Goal: Information Seeking & Learning: Learn about a topic

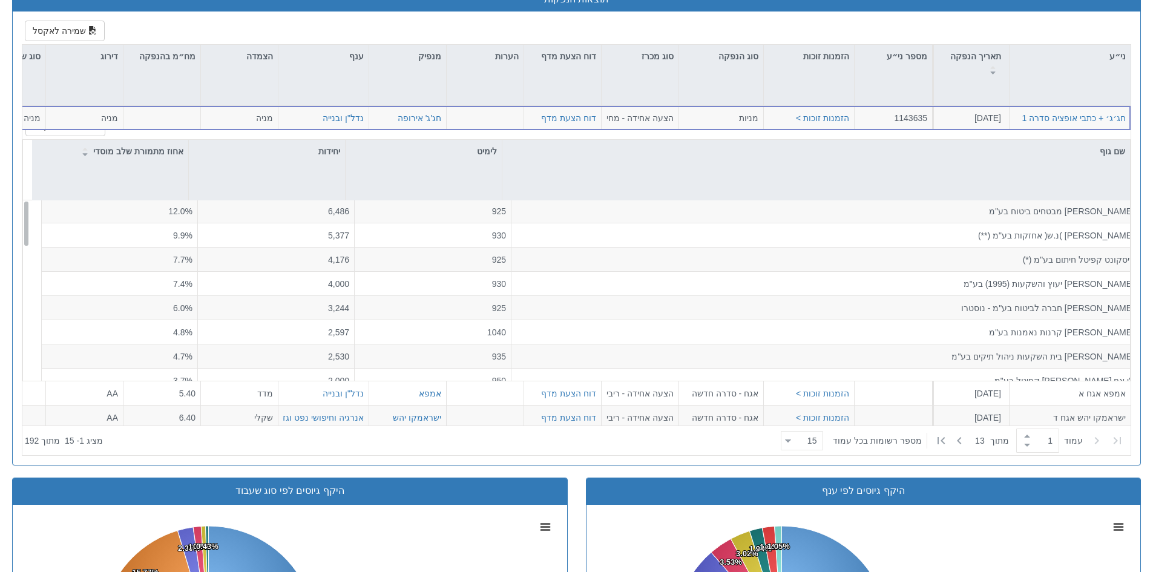
scroll to position [61, 0]
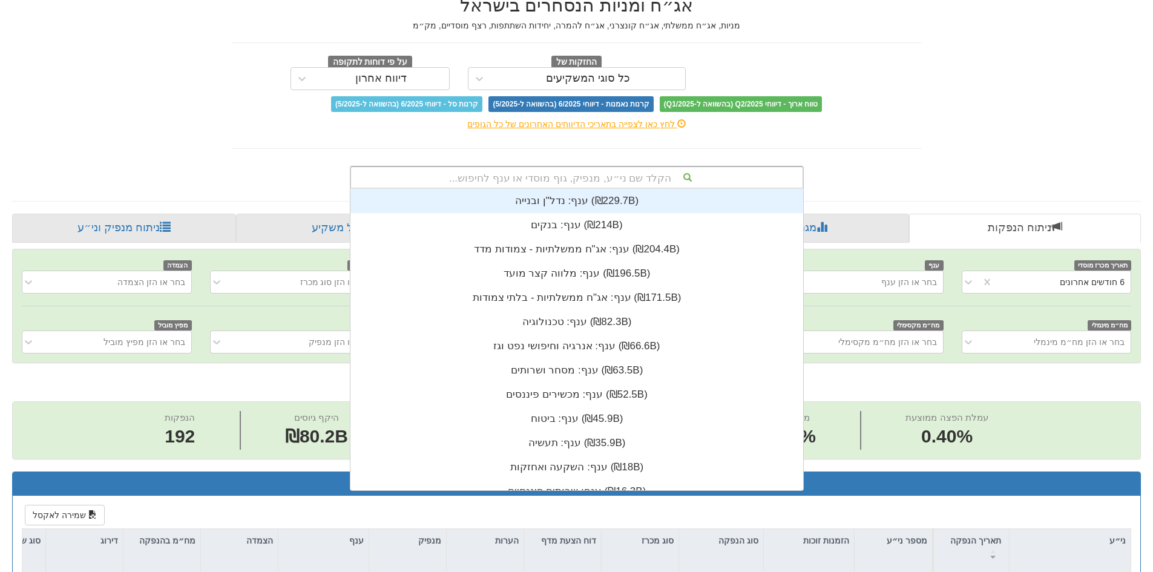
click at [623, 171] on div "הקלד שם ני״ע, מנפיק, גוף מוסדי או ענף לחיפוש..." at bounding box center [576, 177] width 451 height 21
click at [623, 180] on div "הקלד שם ני״ע, מנפיק, גוף מוסדי או ענף לחיפוש..." at bounding box center [576, 177] width 451 height 21
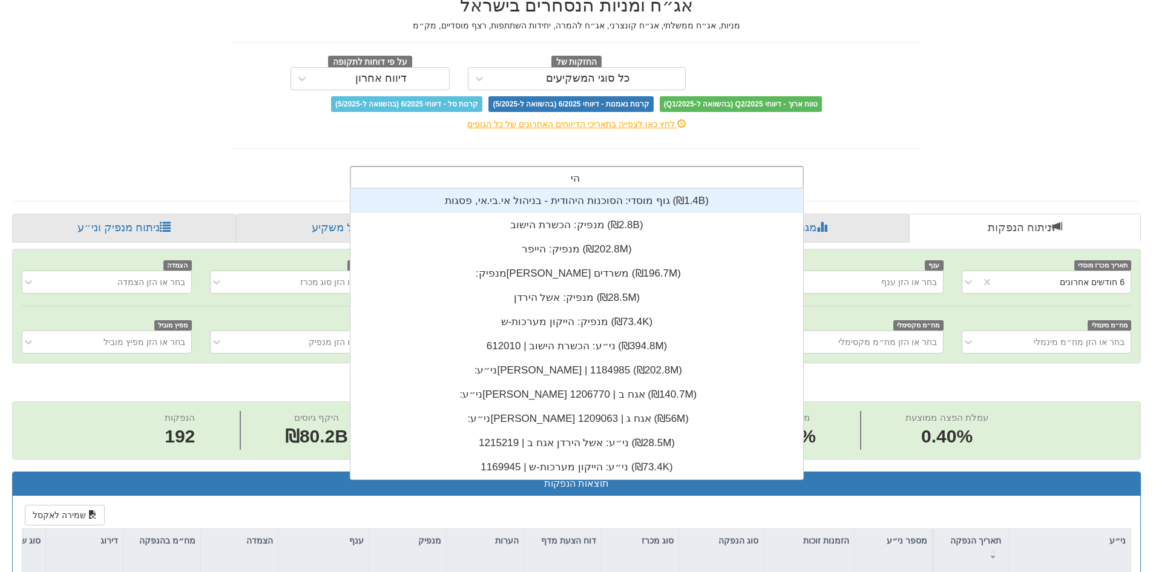
type input "[PERSON_NAME]"
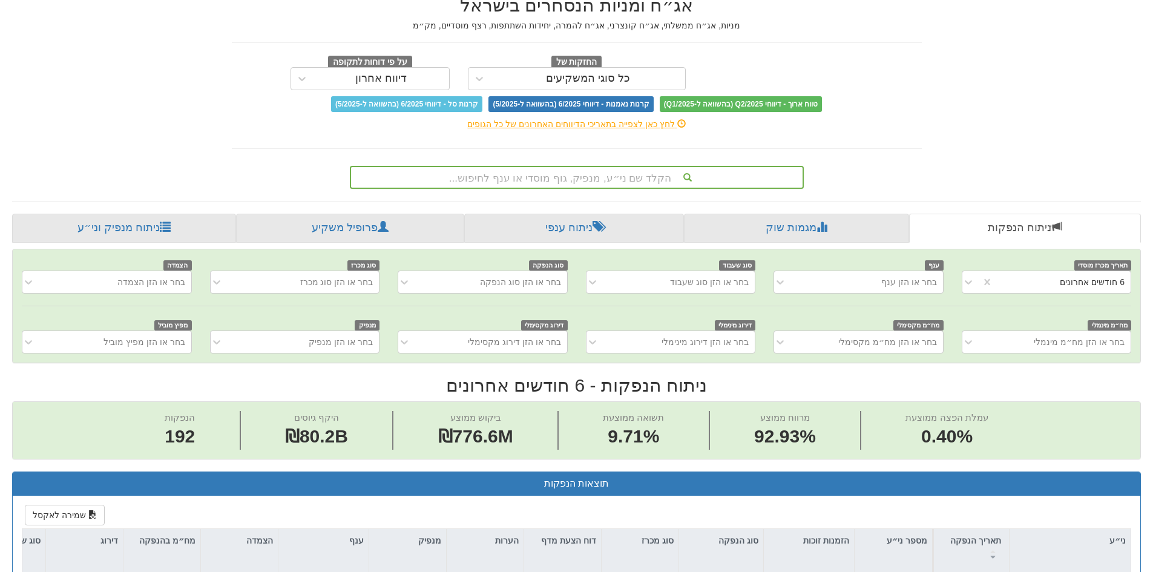
click at [909, 163] on div "הקלד שם ני״ע, מנפיק, גוף מוסדי או ענף לחיפוש..." at bounding box center [577, 175] width 708 height 28
click at [171, 236] on link "ניתוח מנפיק וני״ע" at bounding box center [124, 228] width 224 height 29
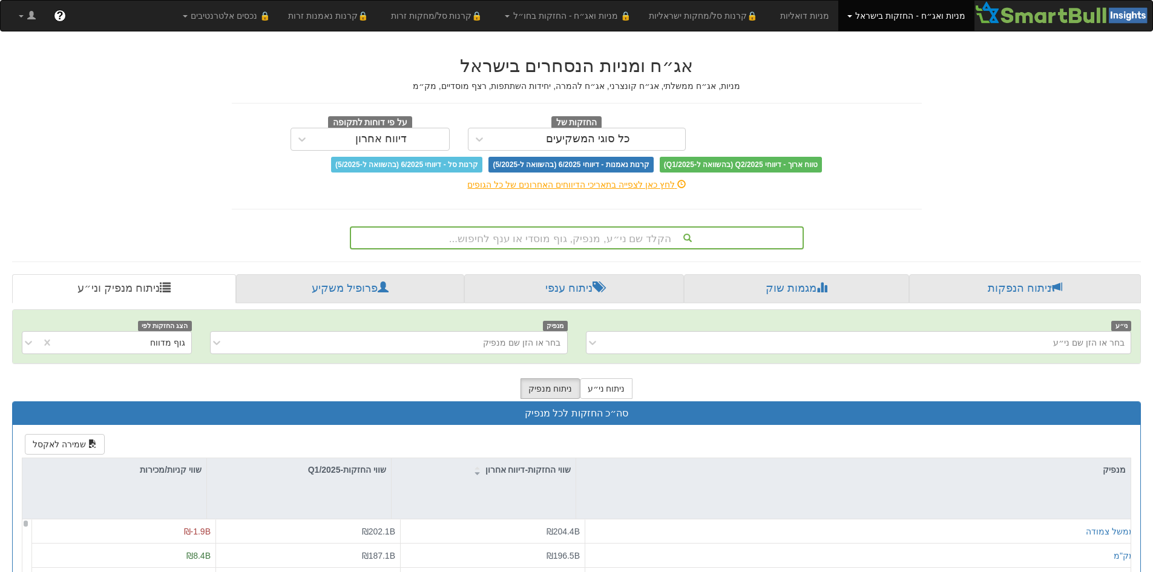
click at [600, 237] on div "הקלד שם ני״ע, מנפיק, גוף מוסדי או ענף לחיפוש..." at bounding box center [576, 238] width 451 height 21
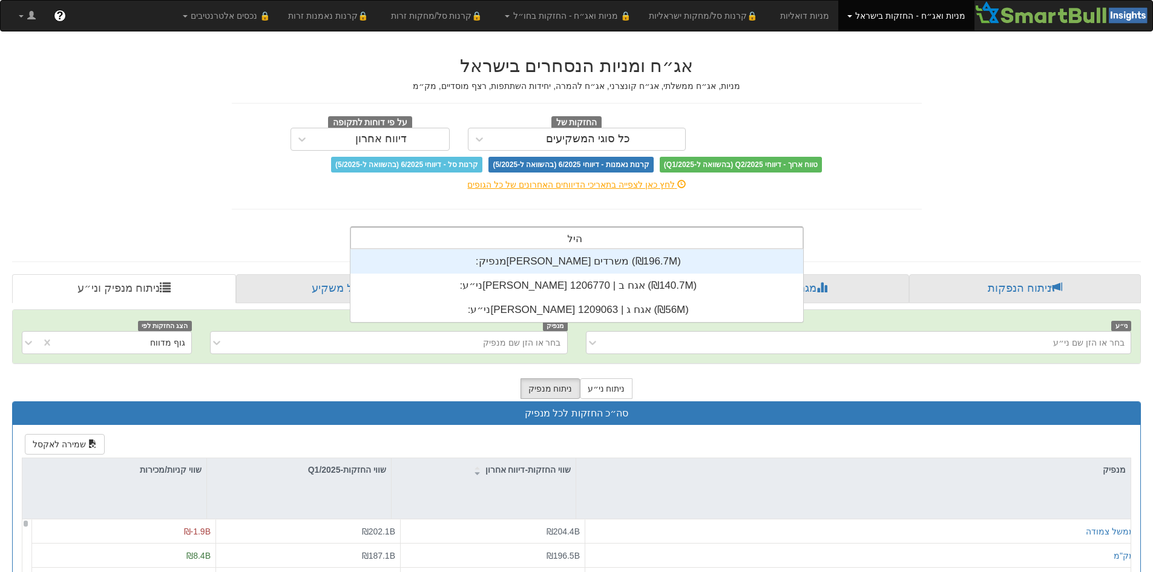
scroll to position [73, 0]
type input "[PERSON_NAME]"
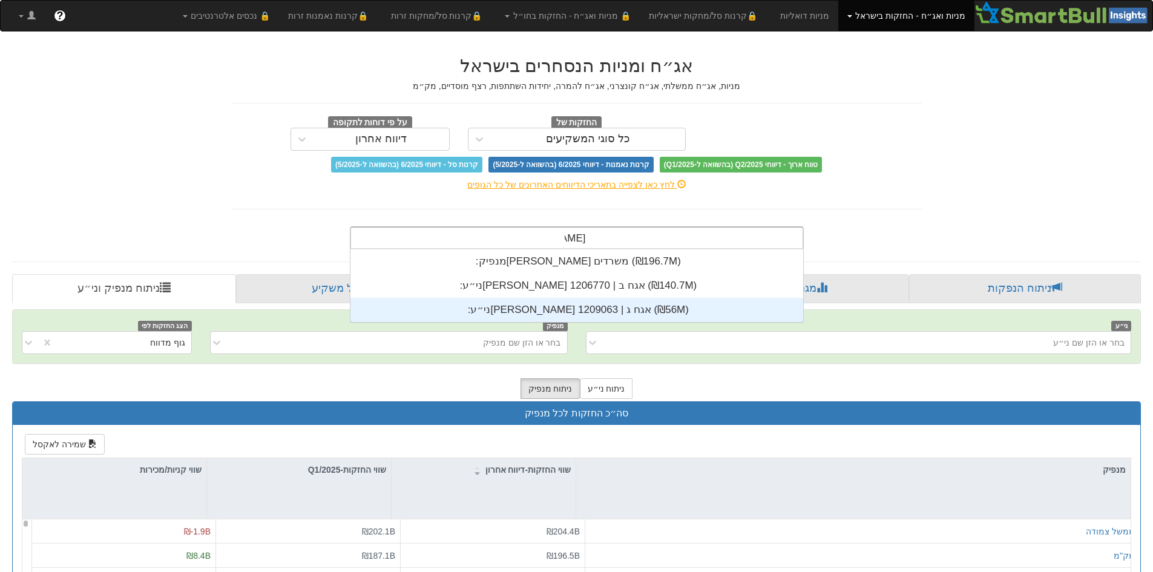
click at [649, 316] on div "ני״ע: ‏[PERSON_NAME] אגח ג | 1209063 ‎(₪56M)‎" at bounding box center [576, 310] width 453 height 24
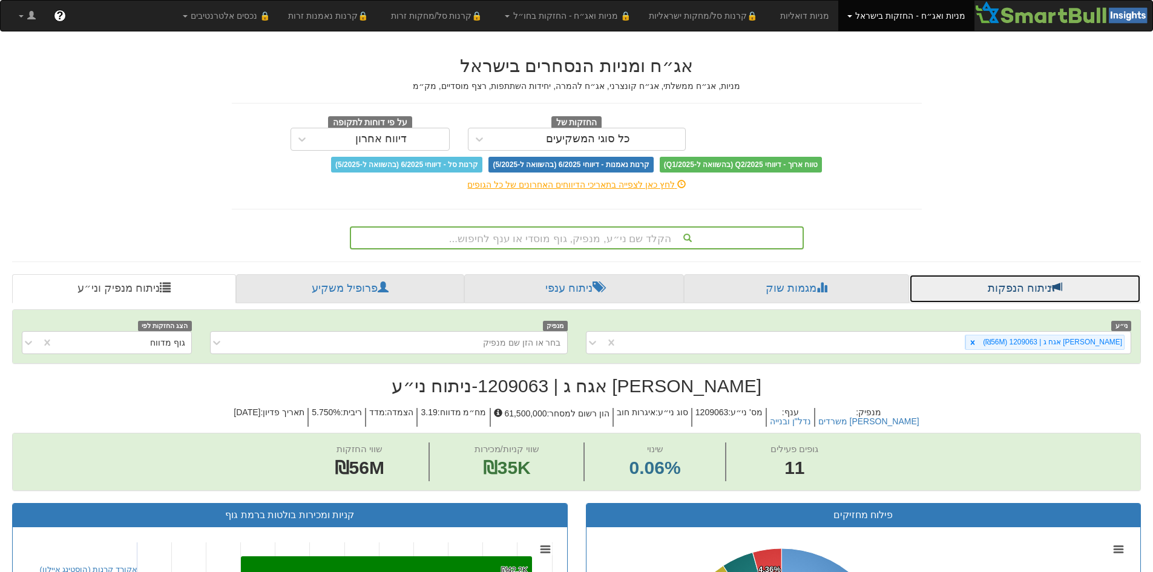
click at [986, 289] on link "ניתוח הנפקות" at bounding box center [1025, 288] width 232 height 29
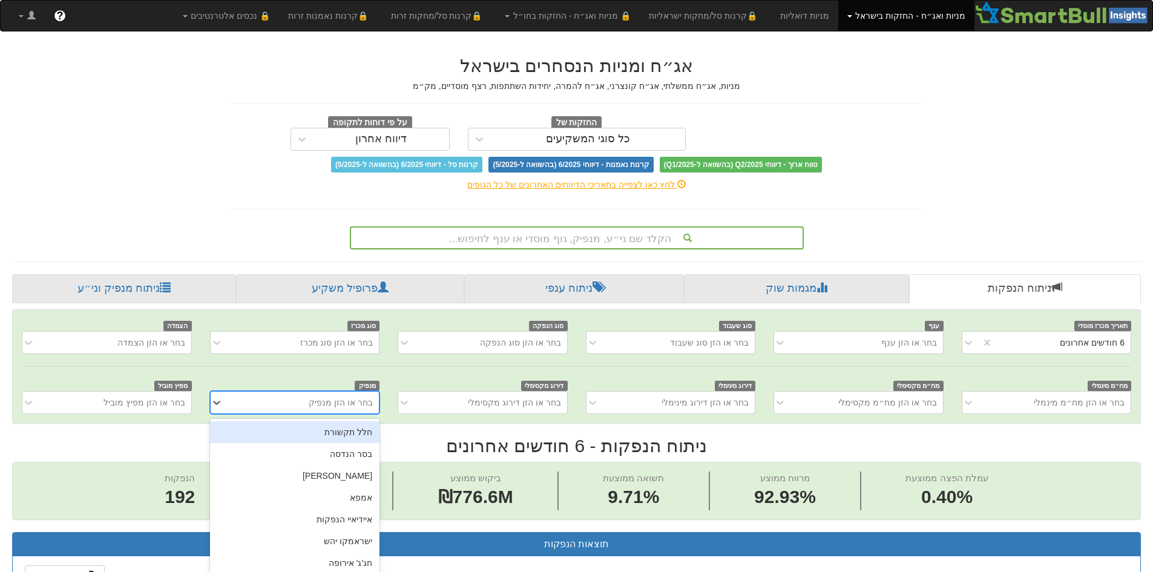
scroll to position [33, 0]
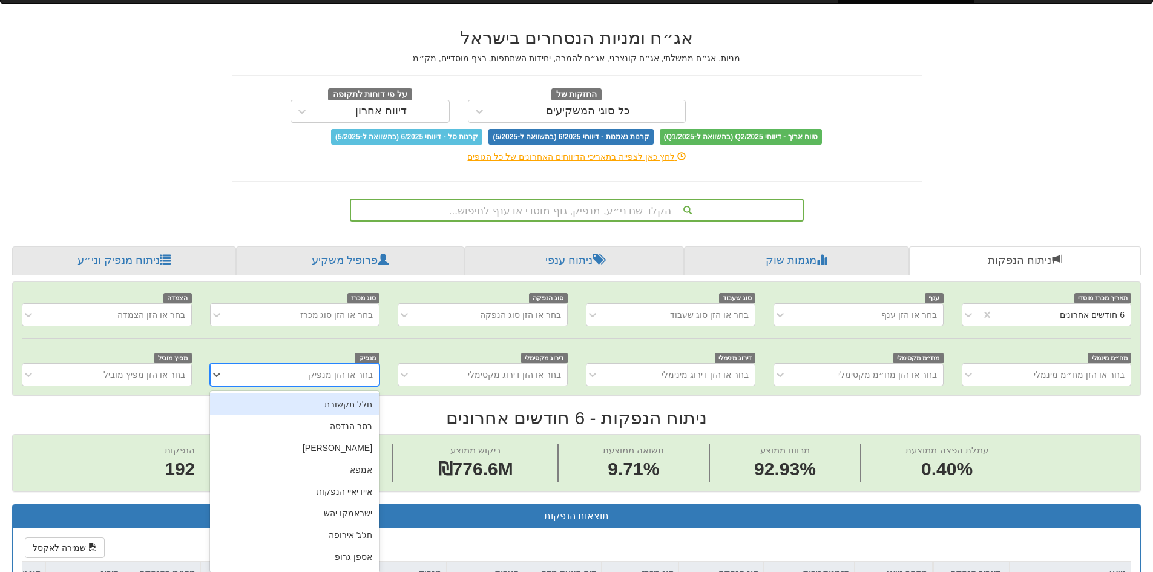
click at [287, 386] on div "option חלל תקשורת focused, 1 of 451. 451 results available. Use Up and Down to …" at bounding box center [294, 374] width 169 height 23
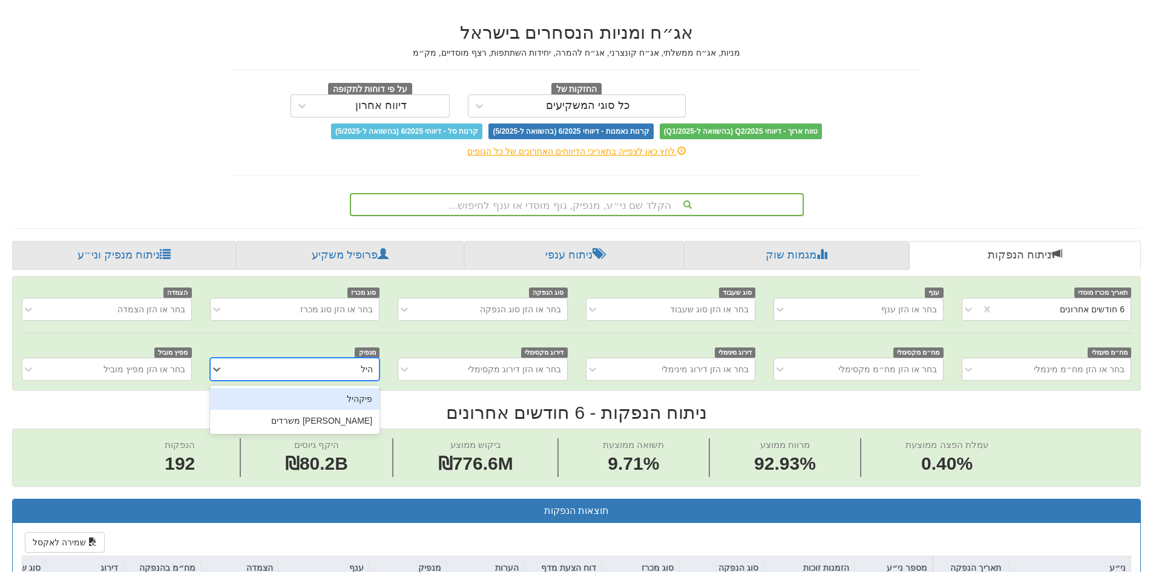
type input "[PERSON_NAME]"
click at [310, 401] on div "[PERSON_NAME] משרדים" at bounding box center [294, 399] width 169 height 22
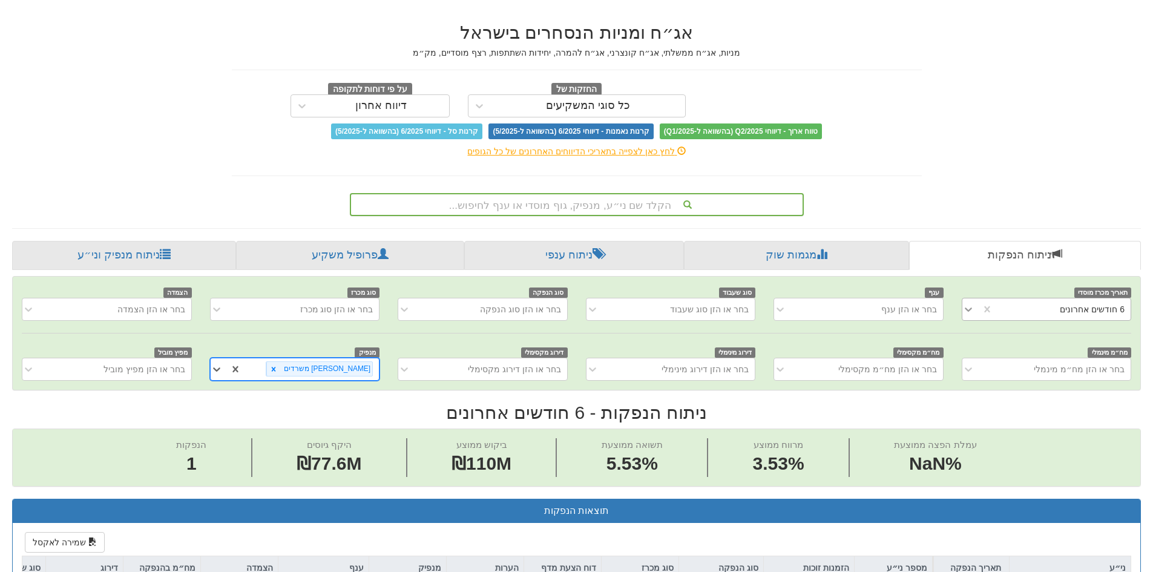
click at [966, 310] on icon at bounding box center [968, 309] width 12 height 12
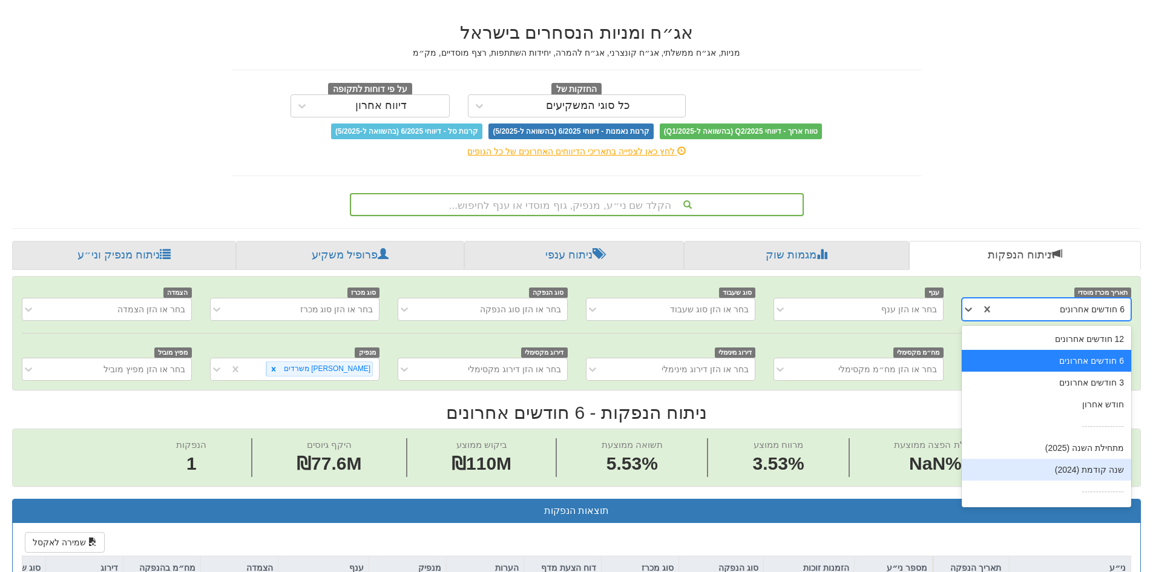
scroll to position [19, 0]
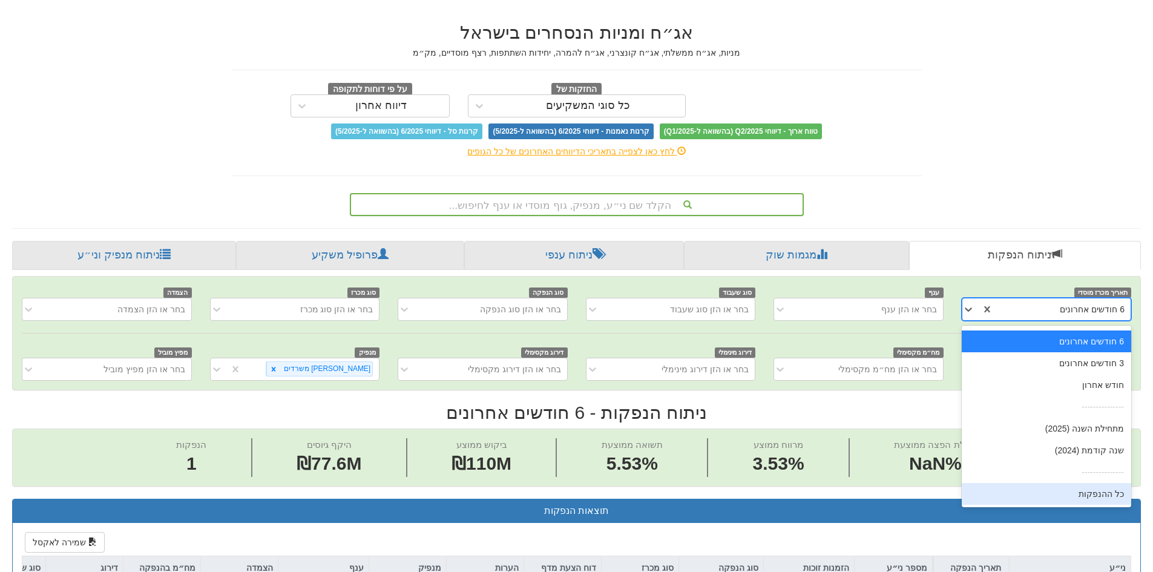
click at [1073, 495] on div "כל ההנפקות" at bounding box center [1045, 494] width 169 height 22
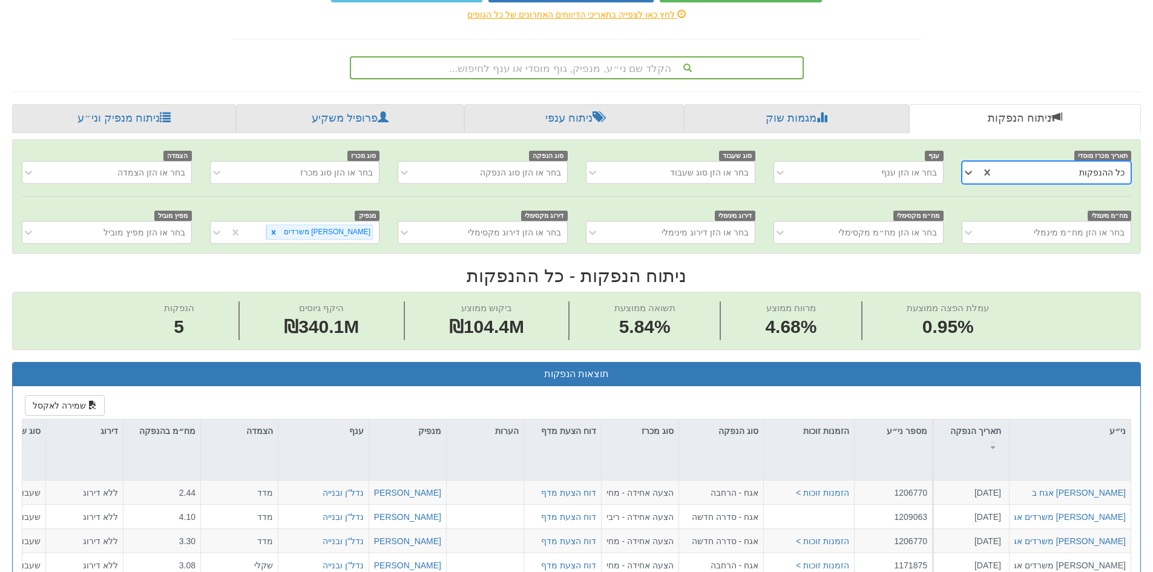
scroll to position [396, 0]
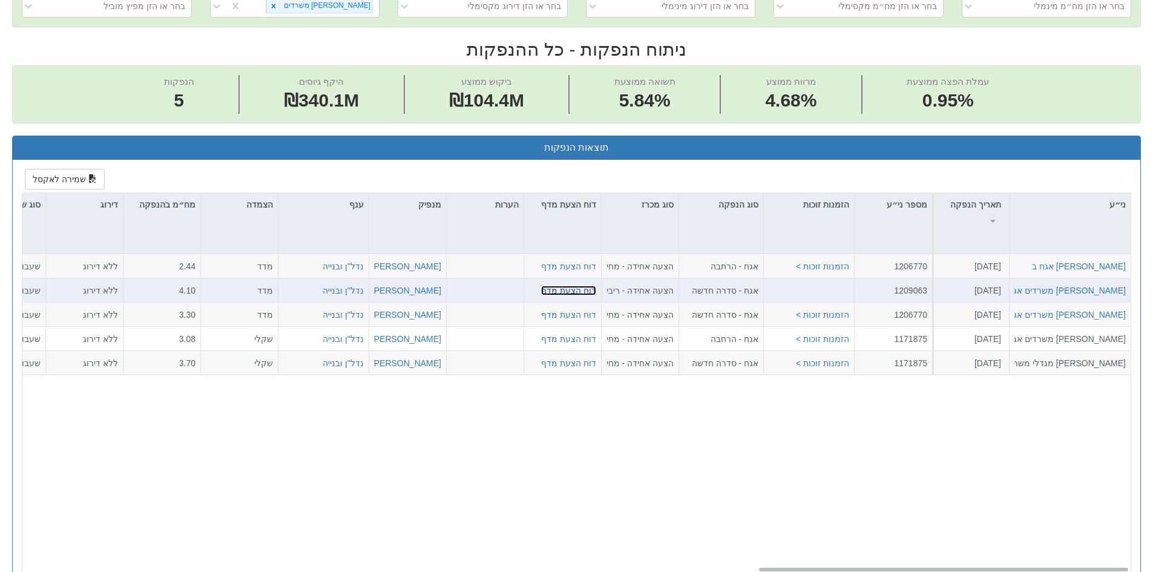
click at [580, 292] on link "דוח הצעת מדף" at bounding box center [568, 290] width 55 height 10
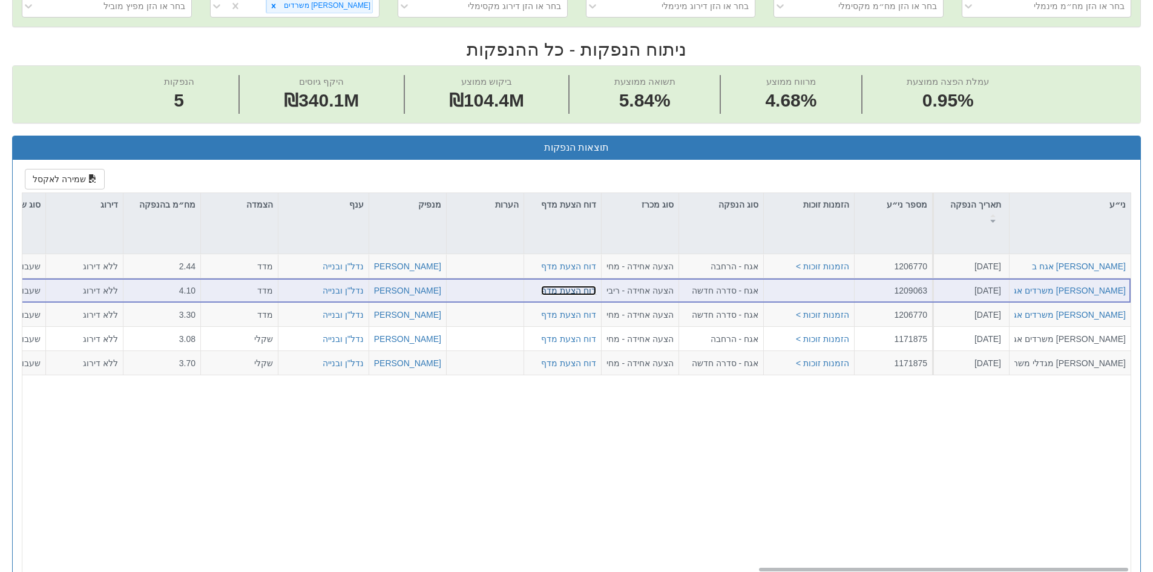
click at [574, 289] on link "דוח הצעת מדף" at bounding box center [568, 290] width 55 height 10
